Goal: Information Seeking & Learning: Learn about a topic

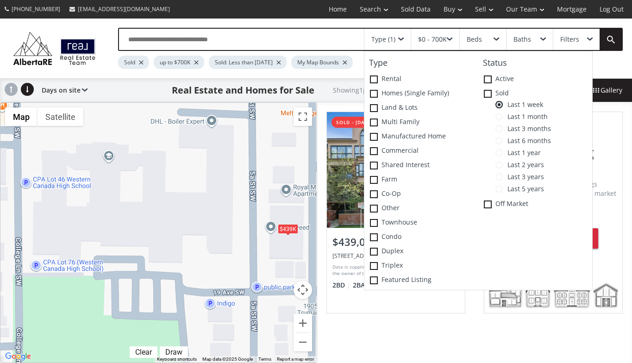
click at [170, 122] on div "$439K" at bounding box center [158, 233] width 316 height 260
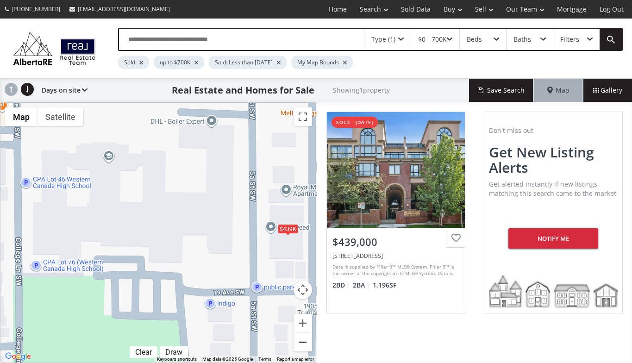
click at [305, 342] on button "Zoom out" at bounding box center [302, 342] width 19 height 19
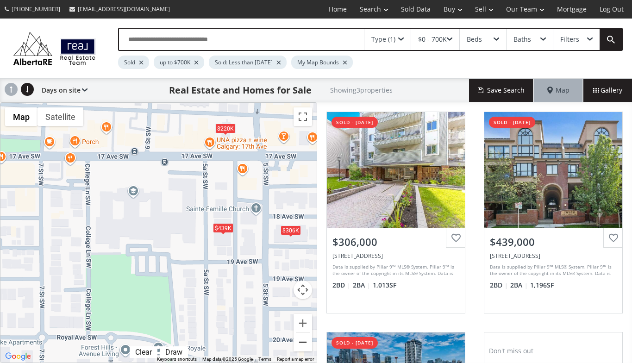
click at [305, 342] on button "Zoom out" at bounding box center [302, 342] width 19 height 19
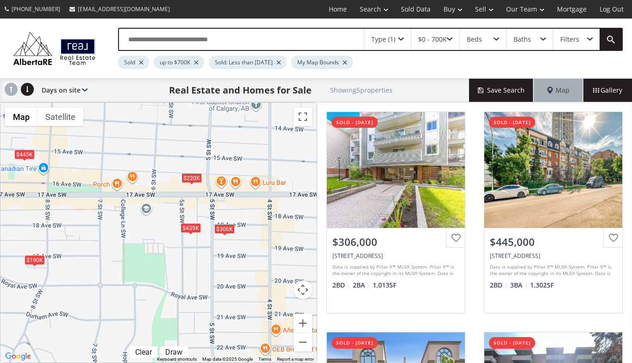
click at [36, 265] on span at bounding box center [34, 266] width 4 height 4
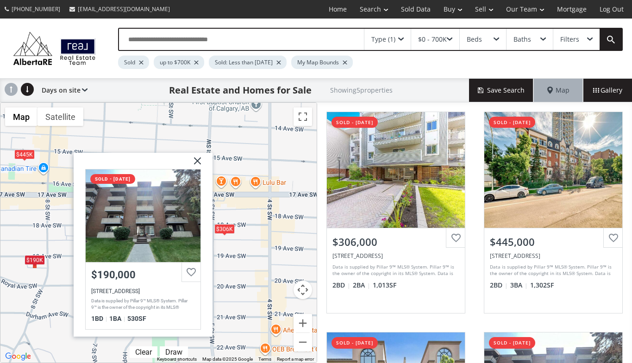
click at [44, 219] on div "$306K $445K $439K $190K $220K [STREET_ADDRESS] sold - [DATE] $190,000 [STREET_A…" at bounding box center [158, 233] width 316 height 260
